Goal: Task Accomplishment & Management: Manage account settings

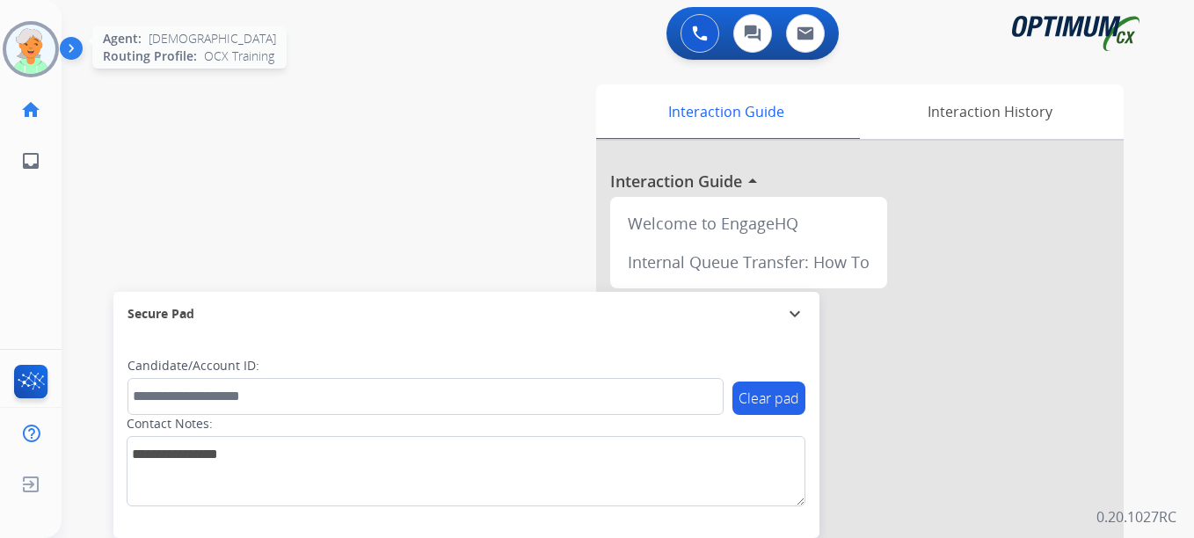
click at [38, 56] on img at bounding box center [30, 49] width 49 height 49
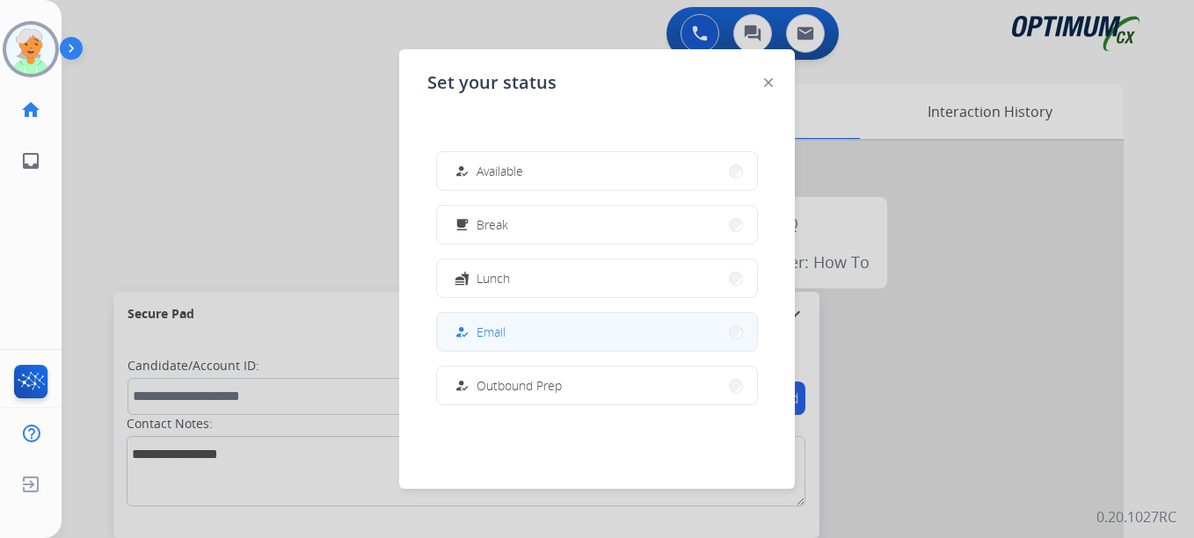
click at [518, 335] on button "how_to_reg Email" at bounding box center [597, 332] width 320 height 38
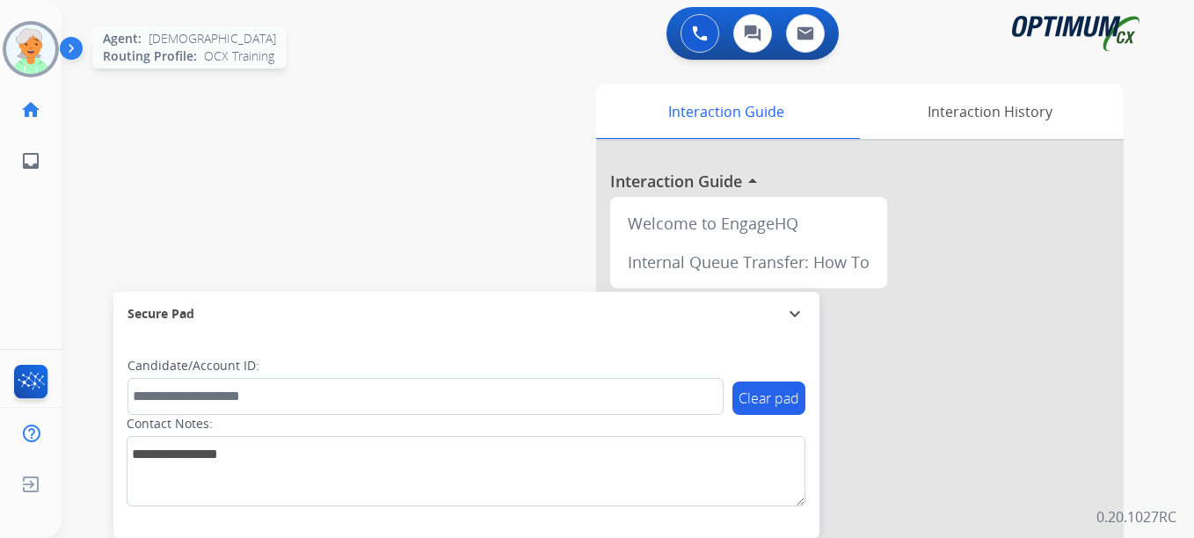
click at [33, 50] on img at bounding box center [30, 49] width 49 height 49
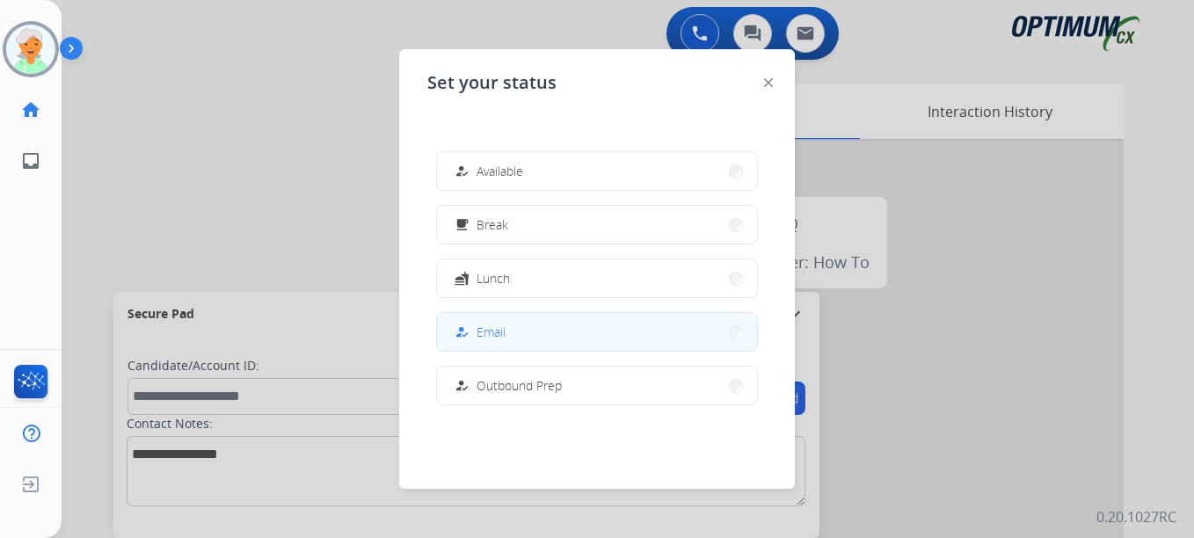
click at [510, 324] on button "how_to_reg Email" at bounding box center [597, 332] width 320 height 38
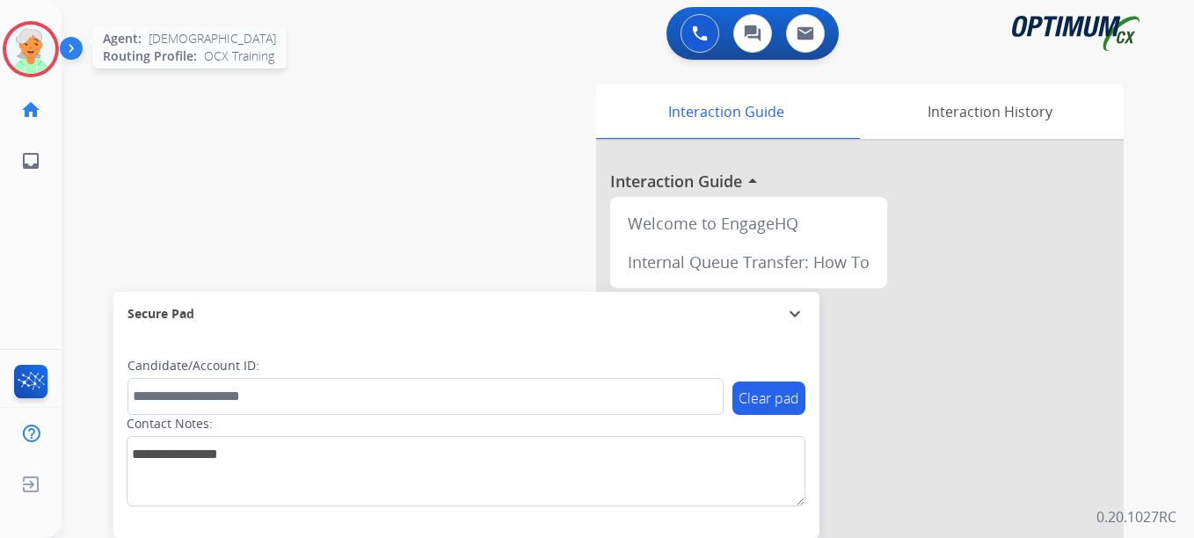
click at [41, 41] on img at bounding box center [30, 49] width 49 height 49
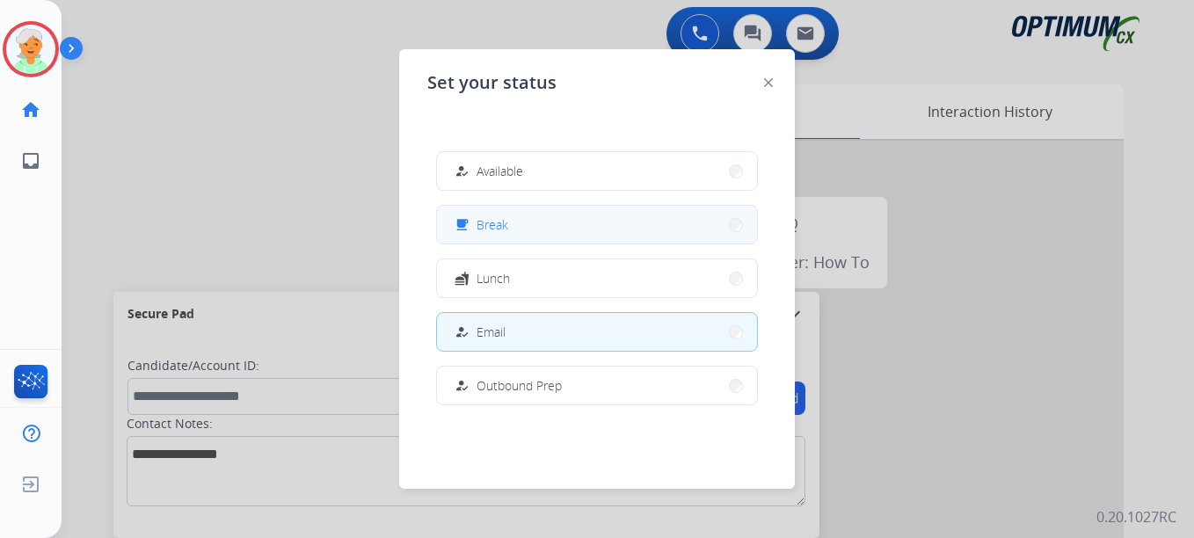
click at [485, 233] on span "Break" at bounding box center [492, 224] width 32 height 18
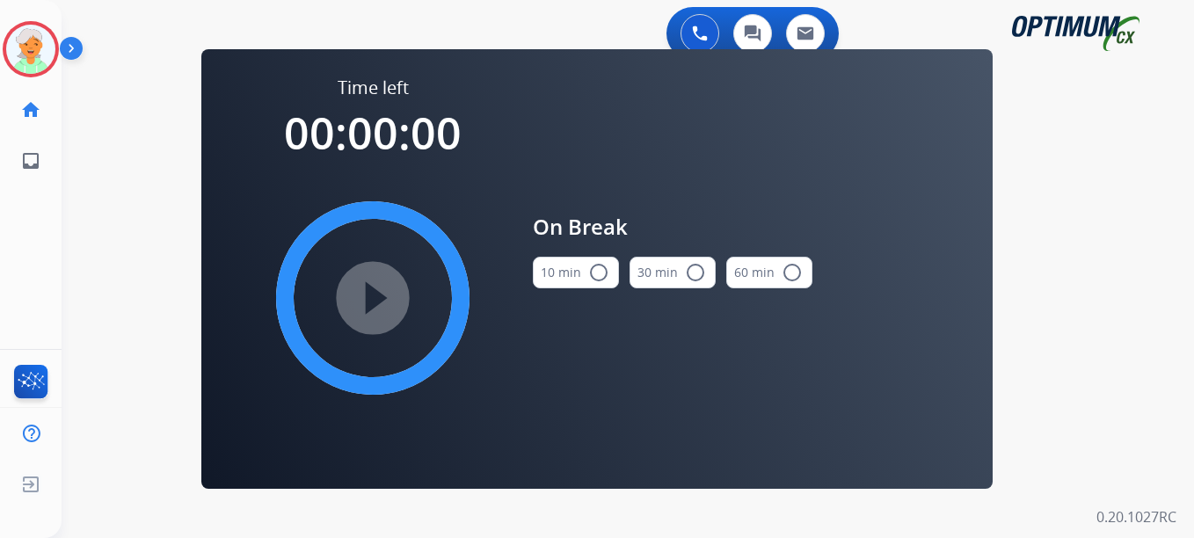
click at [597, 278] on mat-icon "radio_button_unchecked" at bounding box center [598, 272] width 21 height 21
click at [383, 302] on mat-icon "play_circle_filled" at bounding box center [372, 297] width 21 height 21
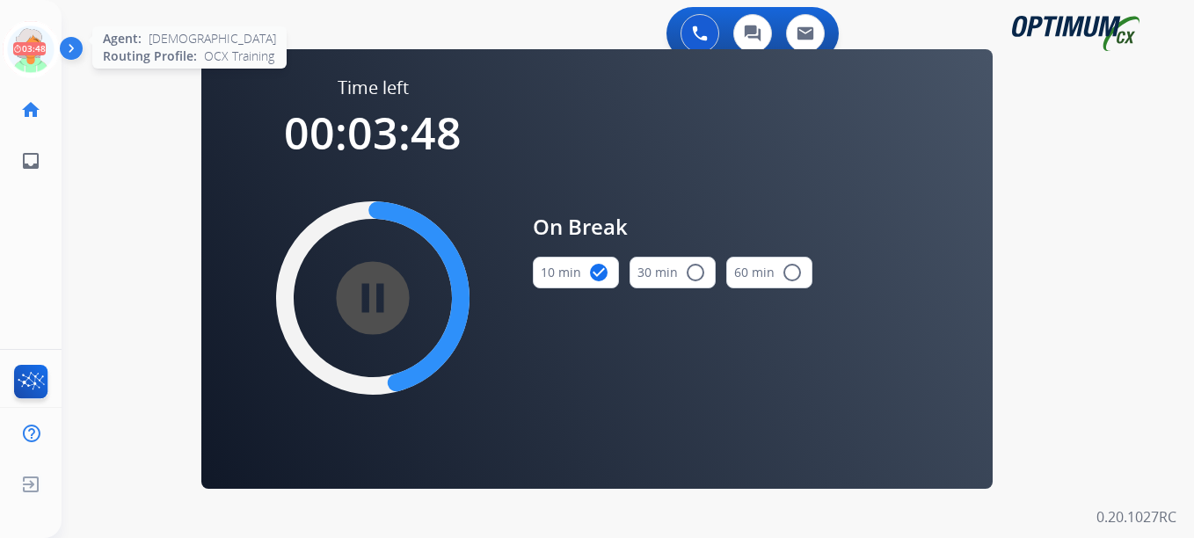
click at [18, 43] on icon at bounding box center [31, 49] width 57 height 57
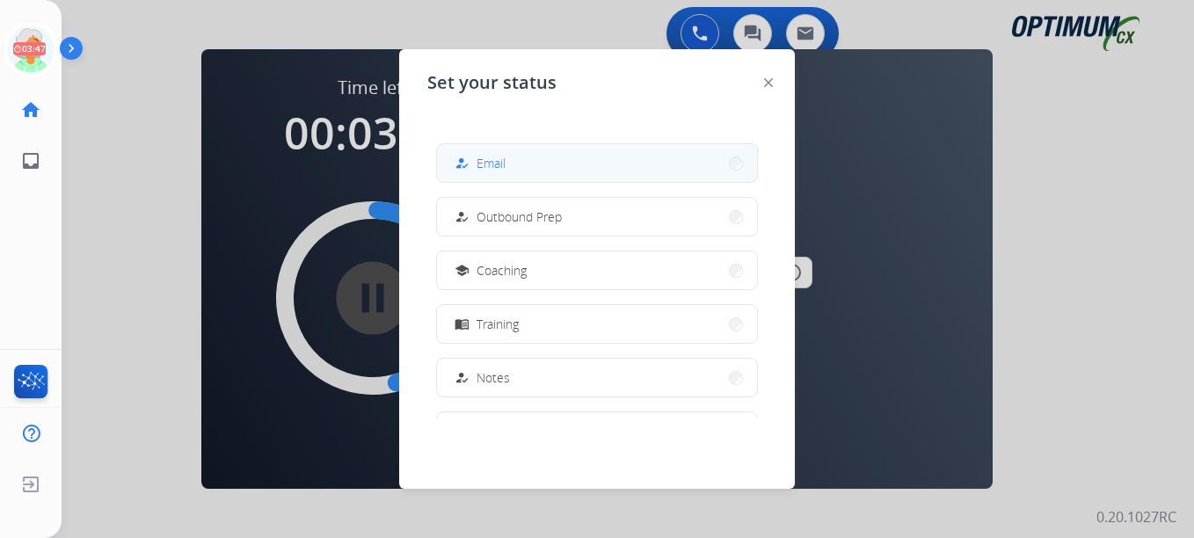
scroll to position [176, 0]
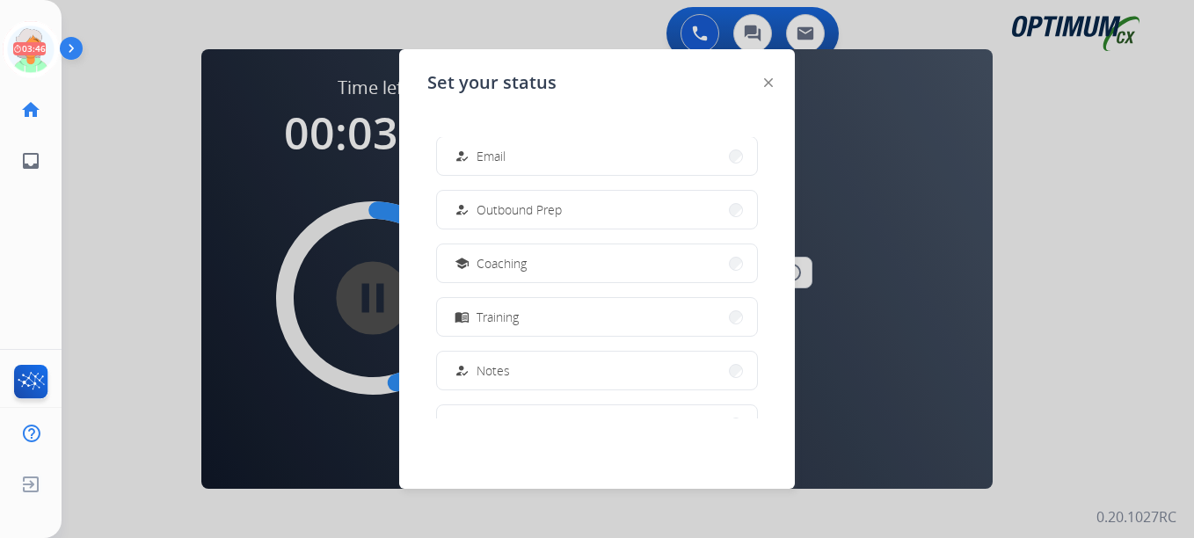
click at [205, 212] on div at bounding box center [597, 269] width 1194 height 538
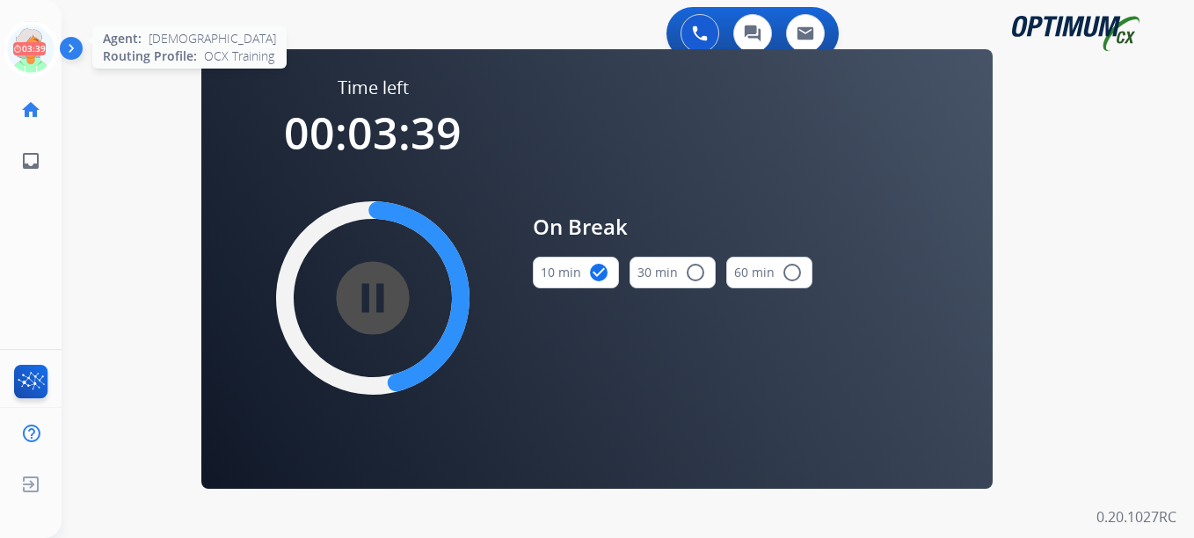
click at [52, 42] on icon at bounding box center [31, 49] width 57 height 57
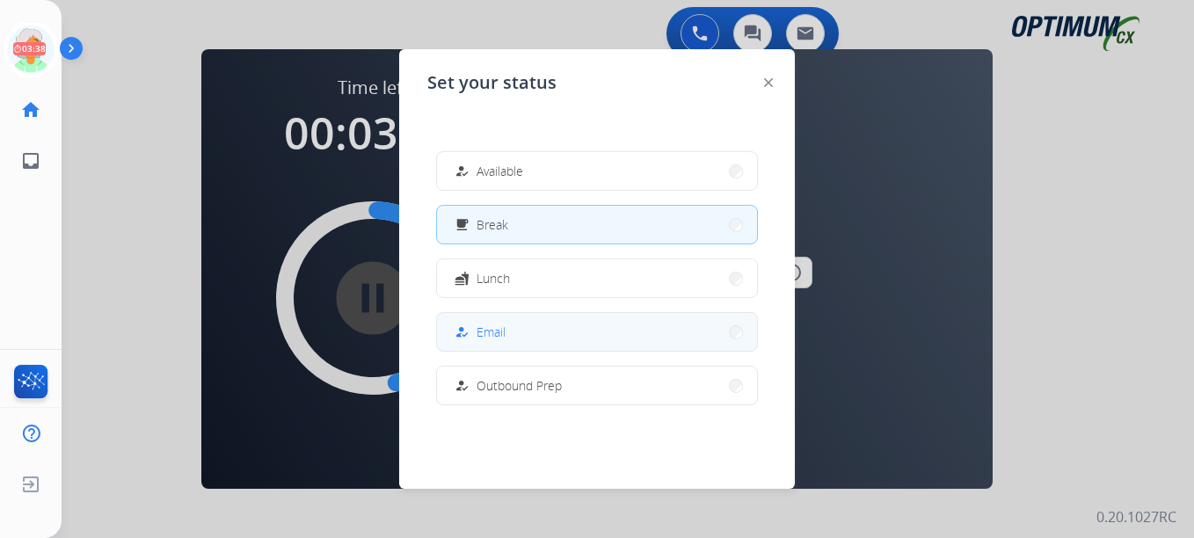
click at [513, 331] on button "how_to_reg Email" at bounding box center [597, 332] width 320 height 38
